Goal: Book appointment/travel/reservation

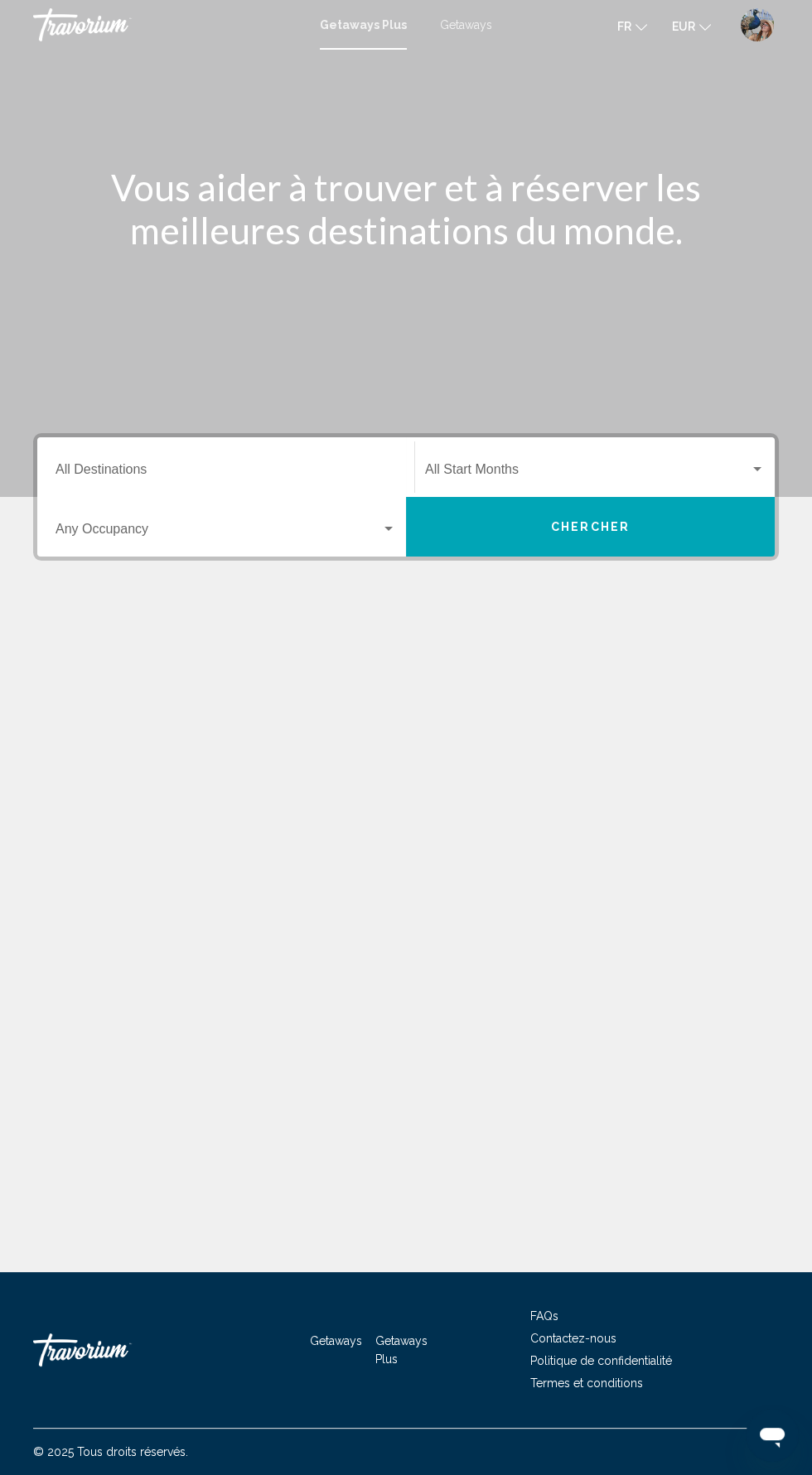
click at [117, 451] on div "Destination All Destinations" at bounding box center [226, 467] width 340 height 52
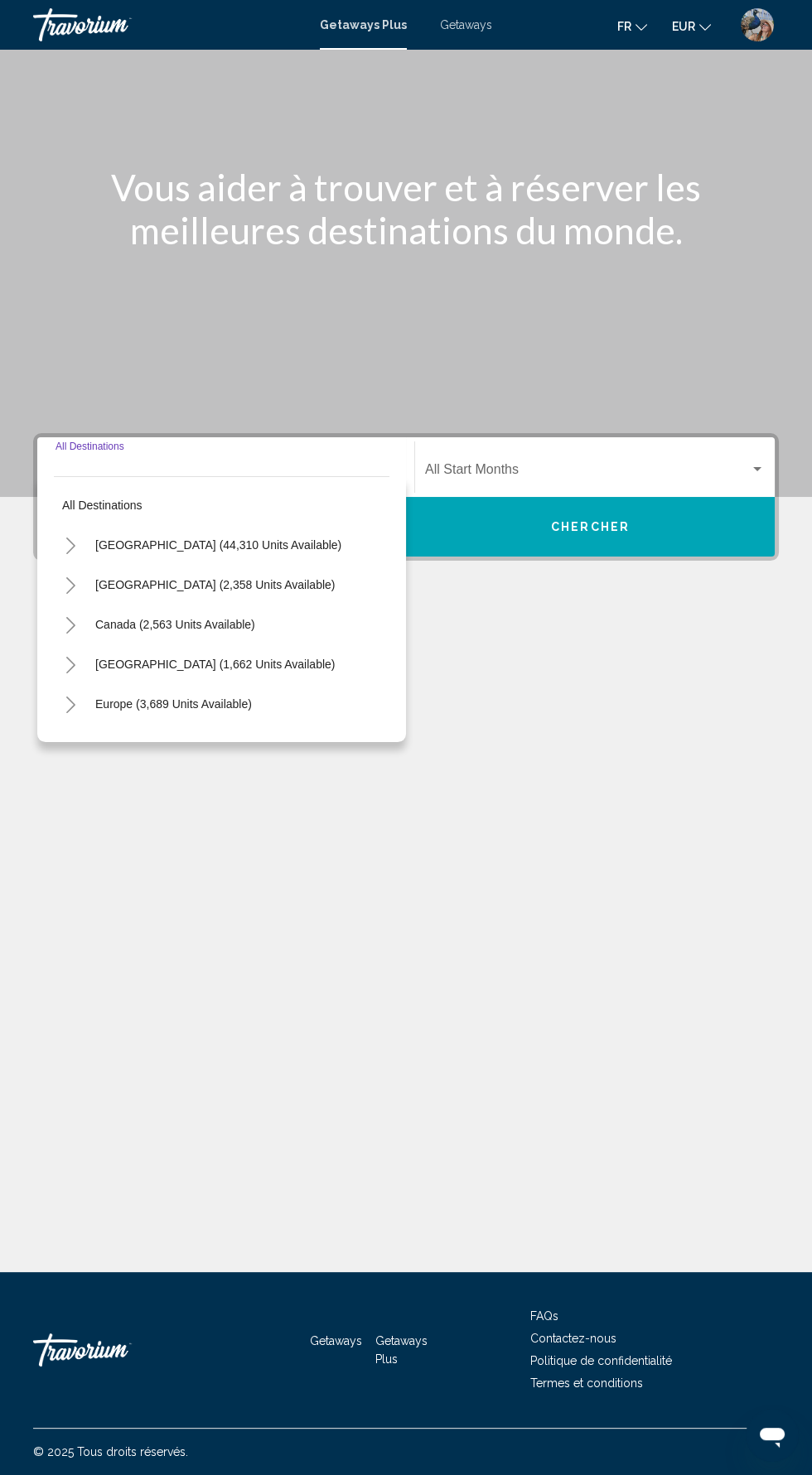
scroll to position [117, 0]
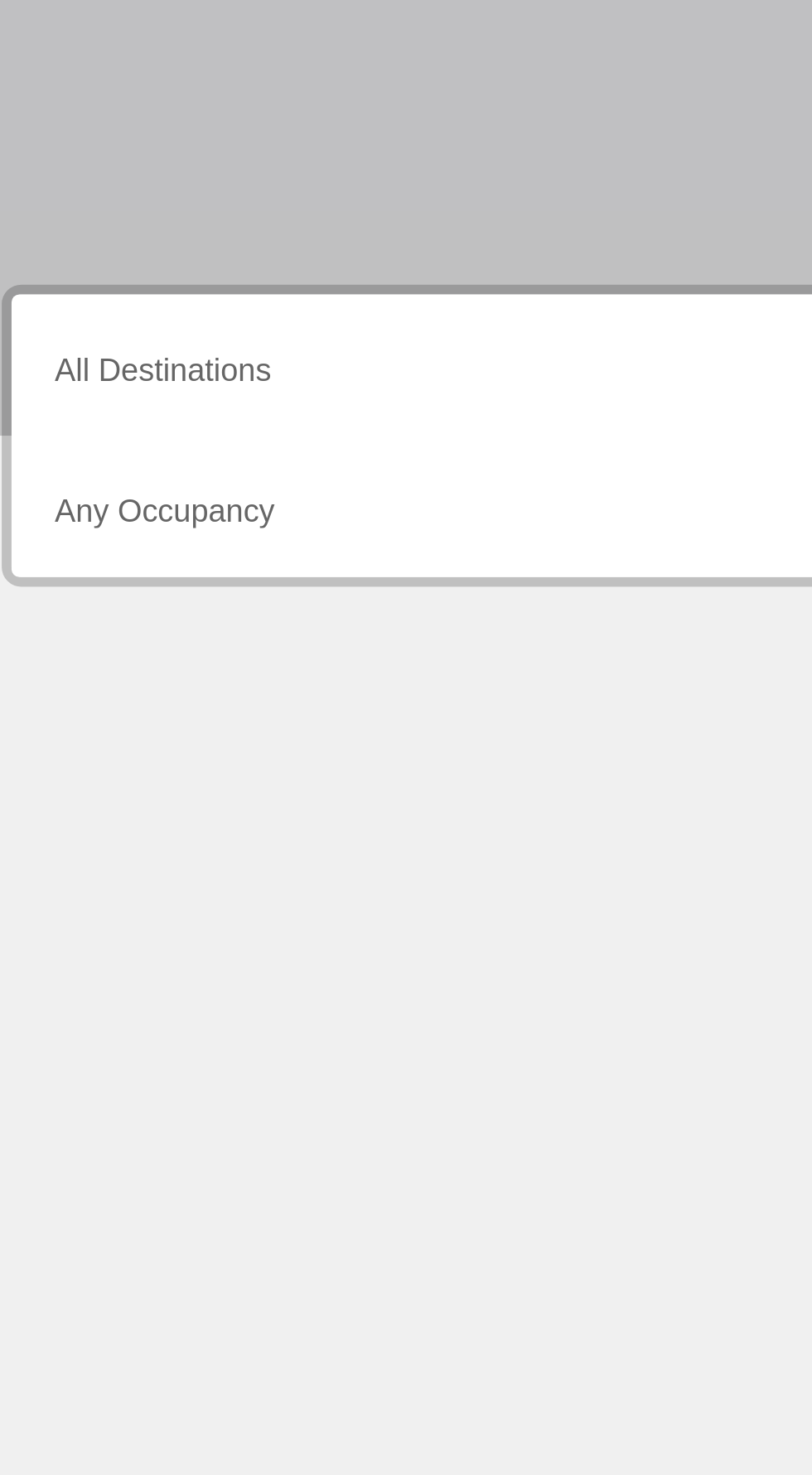
scroll to position [4, 0]
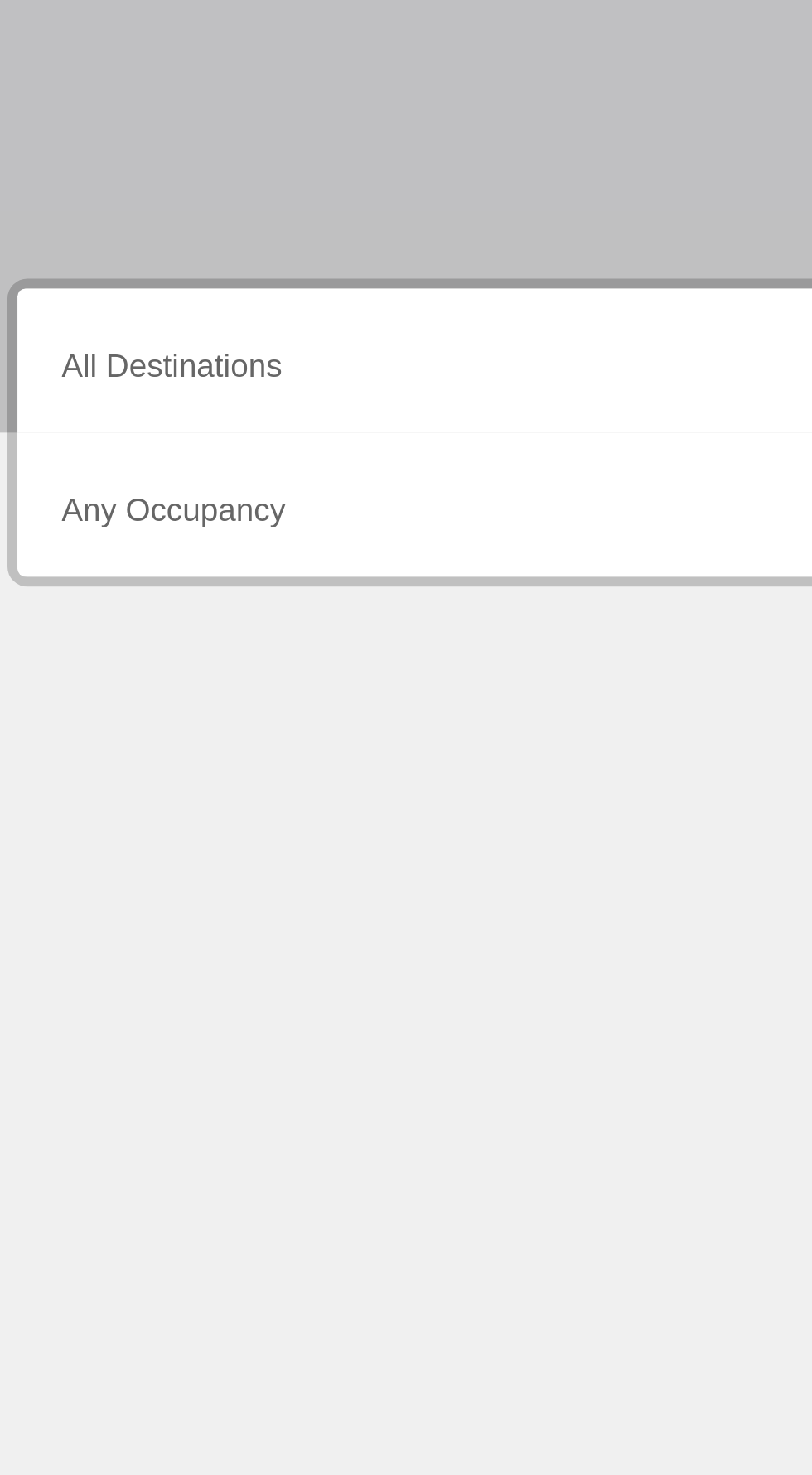
click at [77, 465] on input "Destination All Destinations" at bounding box center [226, 473] width 340 height 15
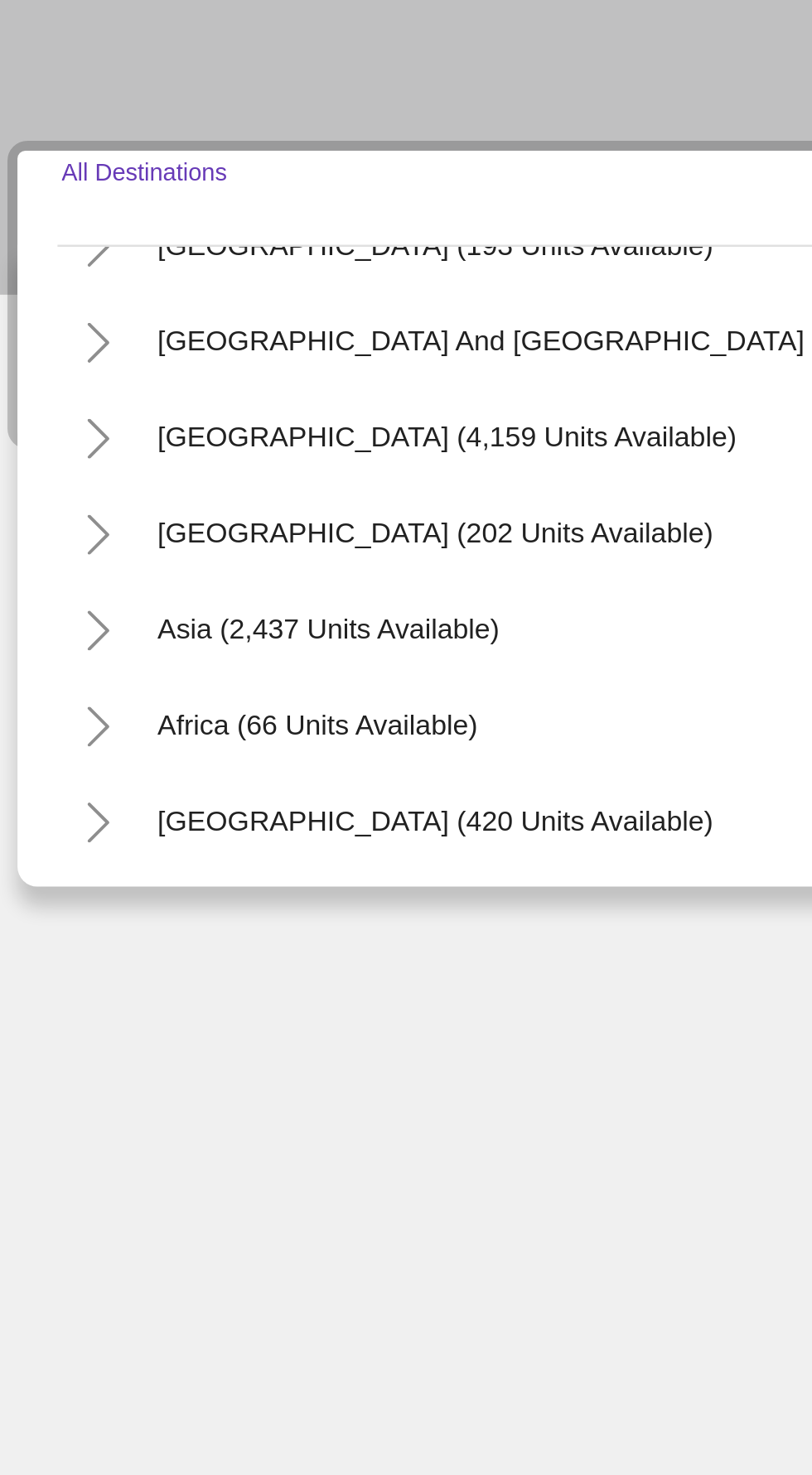
scroll to position [268, 0]
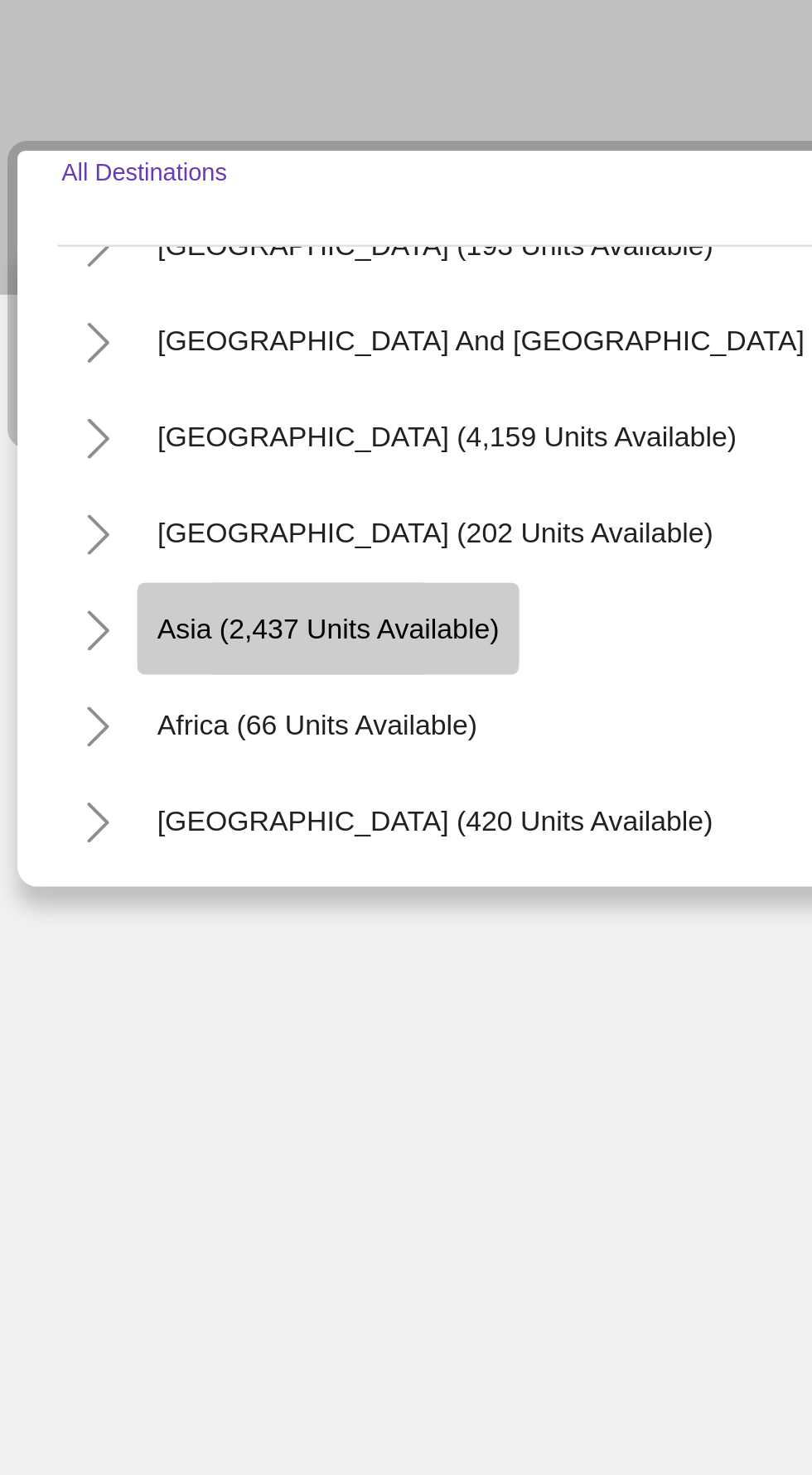
click at [95, 625] on button "Asia (2,437 units available)" at bounding box center [165, 635] width 158 height 38
type input "**********"
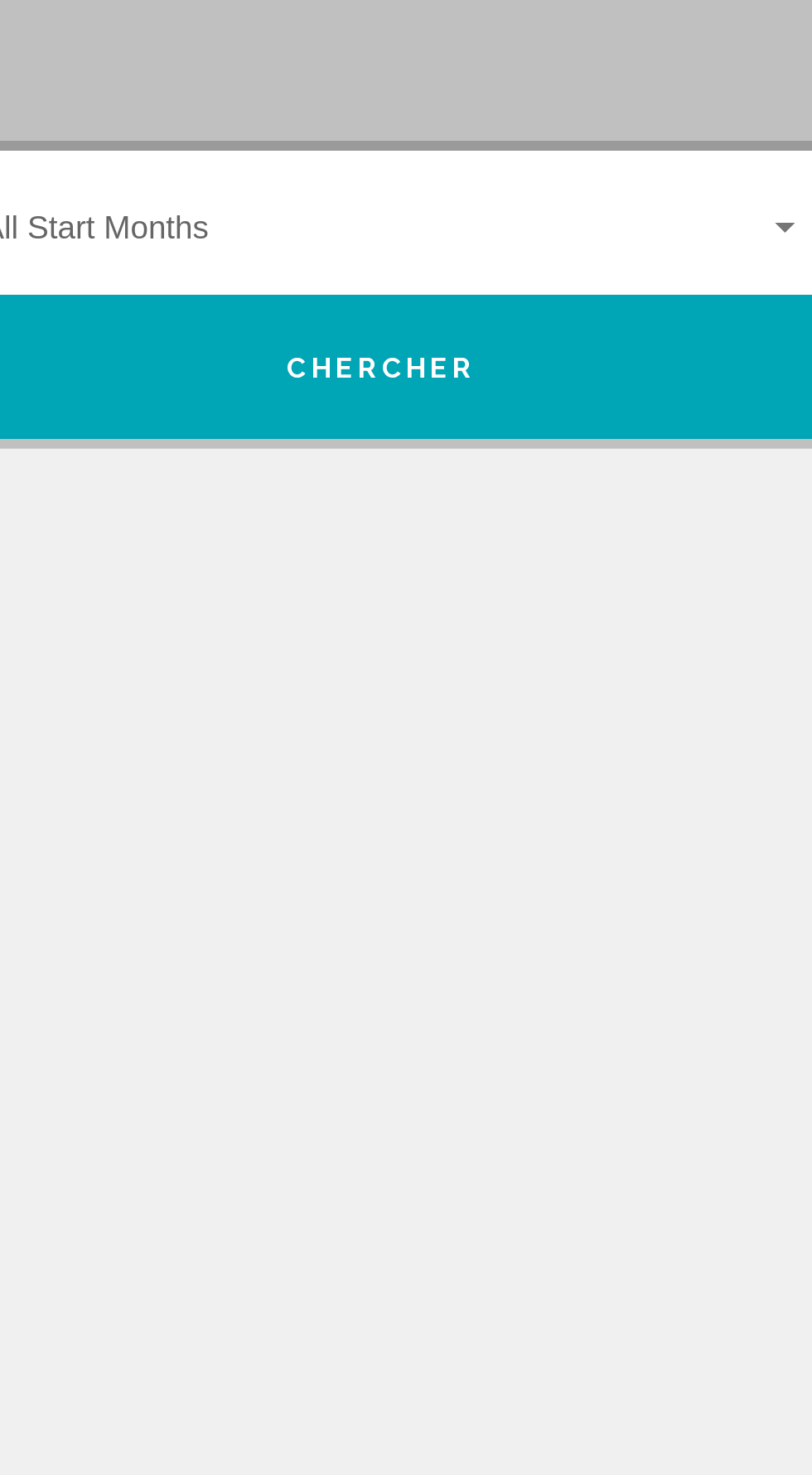
click at [500, 465] on span "Search widget" at bounding box center [586, 473] width 324 height 15
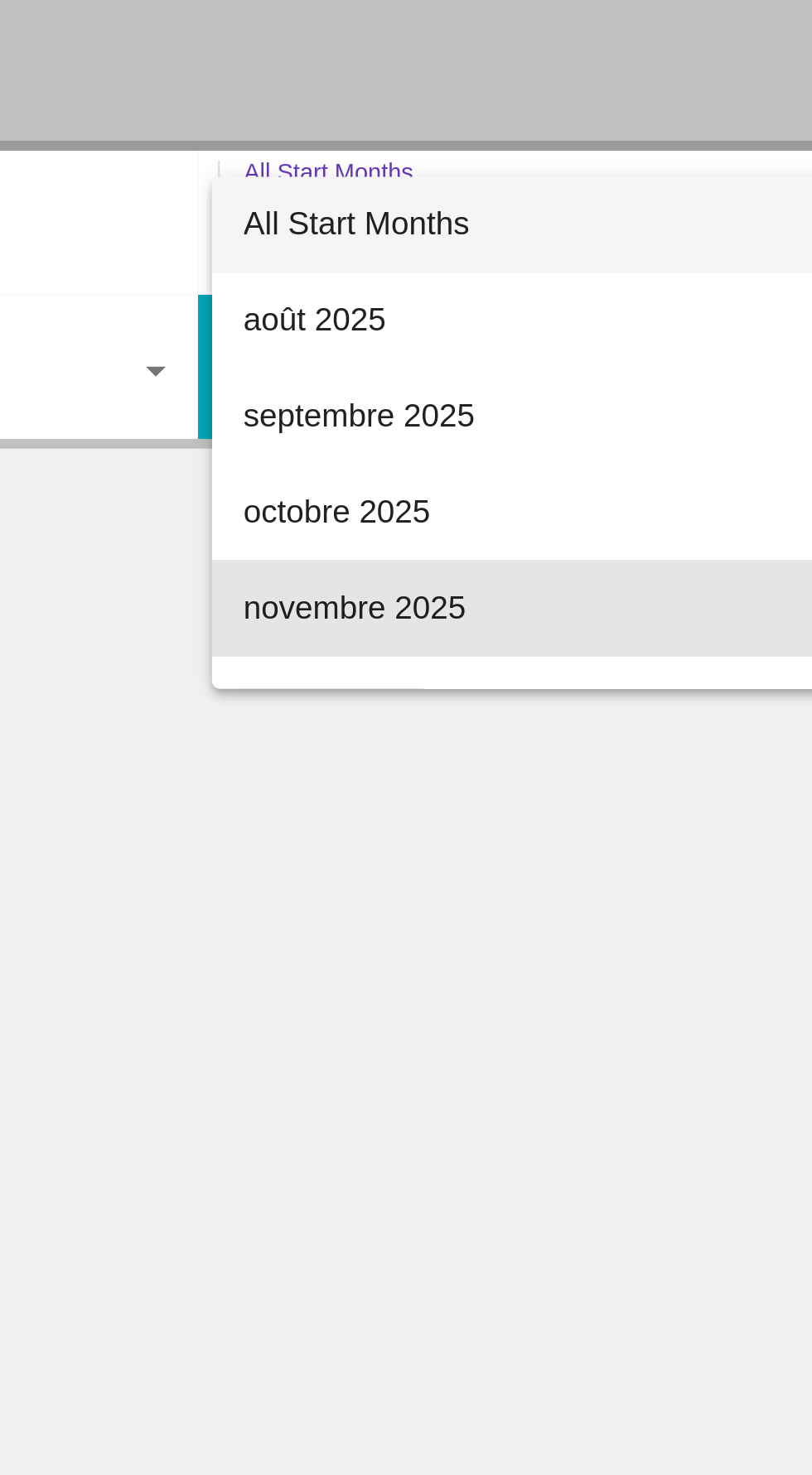
scroll to position [0, 0]
